Goal: Information Seeking & Learning: Learn about a topic

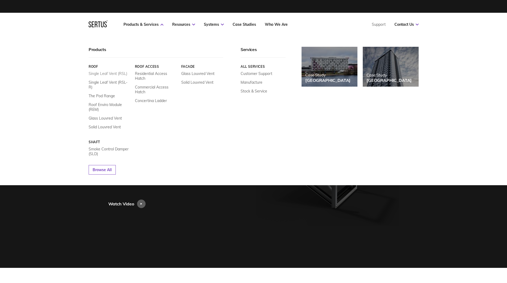
click at [117, 74] on link "Single Leaf Vent (RSL)" at bounding box center [108, 73] width 39 height 5
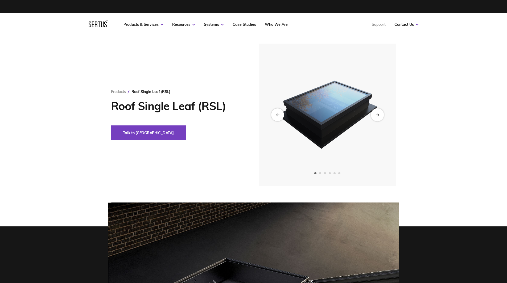
click at [376, 111] on div "Next slide" at bounding box center [377, 114] width 13 height 13
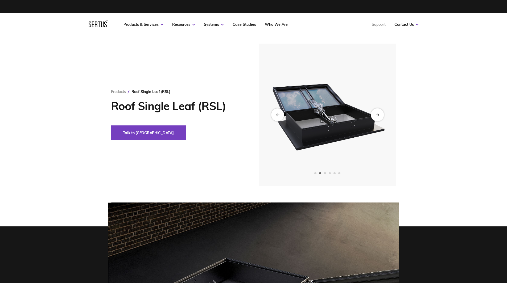
click at [377, 112] on div "Next slide" at bounding box center [377, 114] width 13 height 13
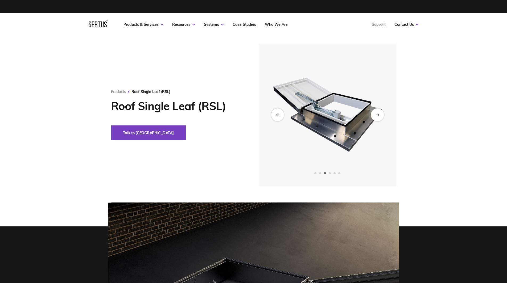
click at [377, 112] on div "Next slide" at bounding box center [377, 114] width 13 height 13
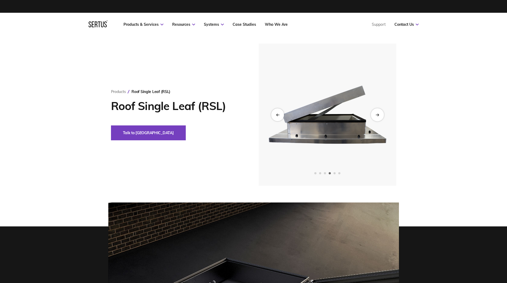
click at [377, 112] on div "Next slide" at bounding box center [377, 114] width 13 height 13
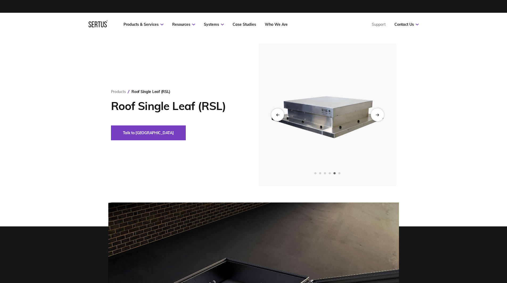
click at [377, 112] on div "Next slide" at bounding box center [377, 114] width 13 height 13
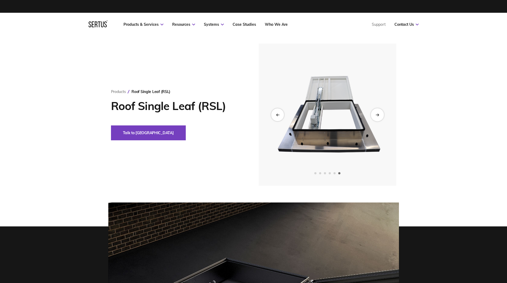
click at [377, 112] on div "Next slide" at bounding box center [377, 114] width 13 height 13
drag, startPoint x: 377, startPoint y: 114, endPoint x: 364, endPoint y: 117, distance: 13.0
click at [377, 115] on icon "Next slide" at bounding box center [377, 114] width 3 height 3
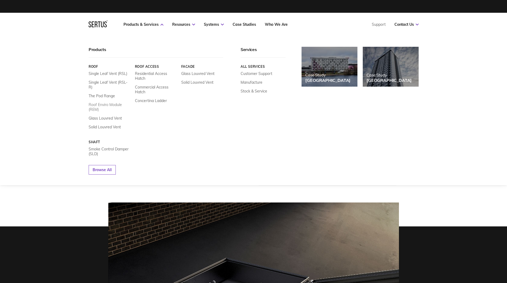
click at [101, 103] on link "Roof Enviro Module (REM)" at bounding box center [110, 107] width 42 height 10
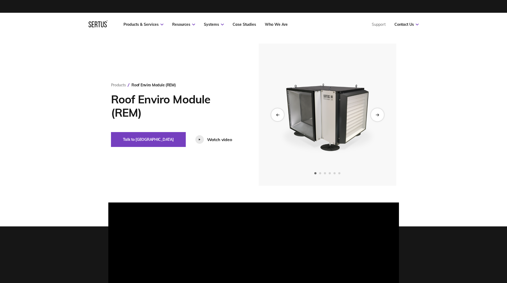
click at [381, 113] on div "Next slide" at bounding box center [377, 114] width 13 height 13
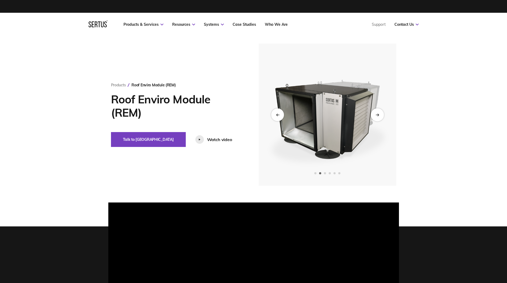
click at [381, 113] on div "Next slide" at bounding box center [377, 114] width 13 height 13
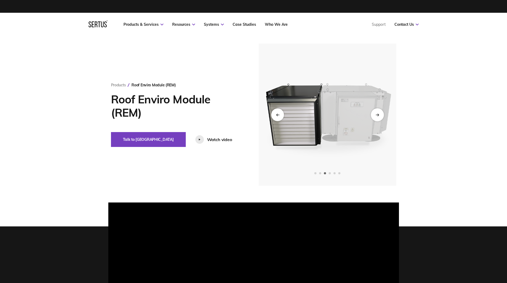
click at [381, 113] on div "Next slide" at bounding box center [377, 114] width 13 height 13
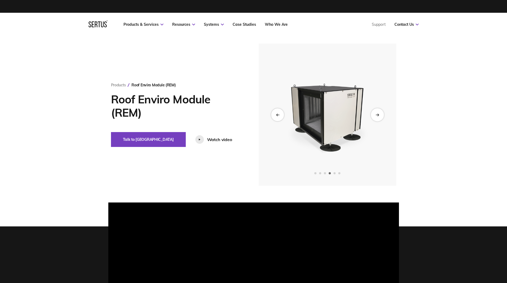
click at [381, 113] on div "Next slide" at bounding box center [377, 114] width 13 height 13
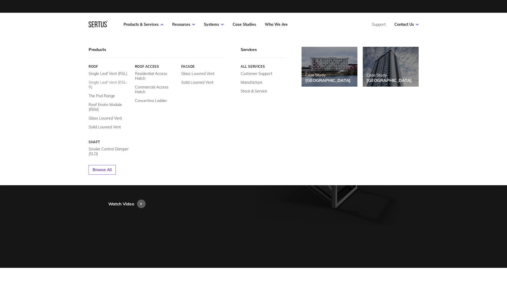
click at [115, 82] on link "Single Leaf Vent (RSL-R)" at bounding box center [110, 85] width 42 height 10
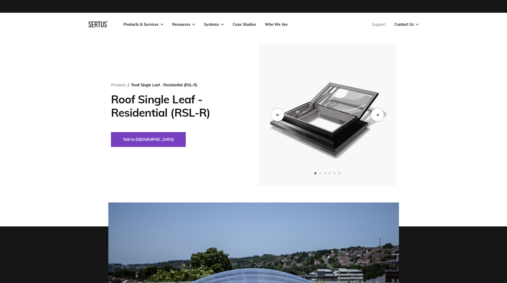
click at [339, 116] on img at bounding box center [327, 115] width 131 height 142
click at [375, 114] on div "Next slide" at bounding box center [377, 114] width 13 height 13
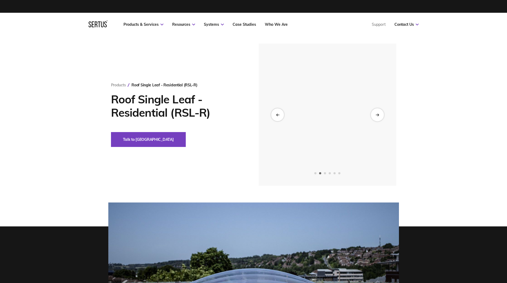
click at [375, 114] on div "Next slide" at bounding box center [377, 114] width 13 height 13
drag, startPoint x: 375, startPoint y: 114, endPoint x: 369, endPoint y: 116, distance: 6.1
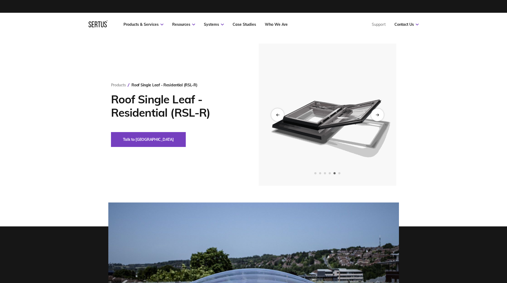
click at [373, 115] on div "Next slide" at bounding box center [377, 115] width 13 height 13
